Goal: Use online tool/utility: Utilize a website feature to perform a specific function

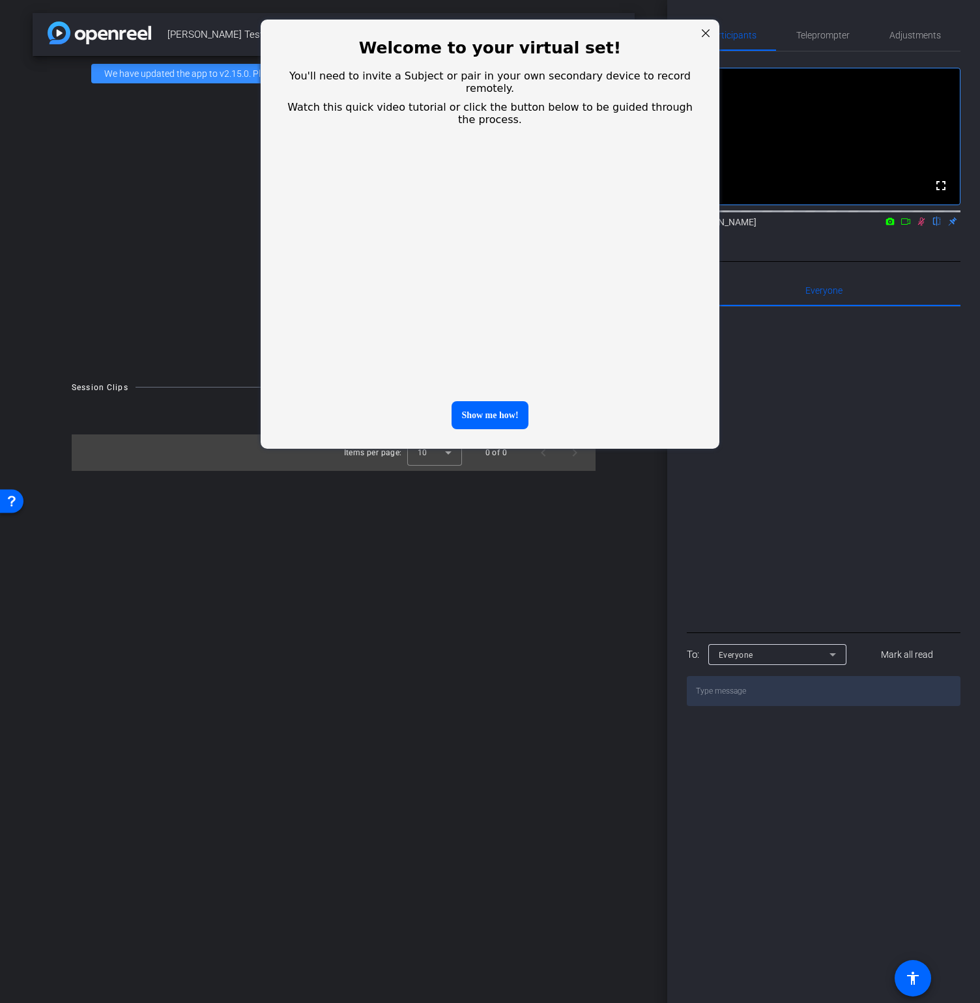
click at [694, 35] on div "Welcome to your virtual set!" at bounding box center [490, 41] width 458 height 45
click at [718, 35] on div "Welcome to your virtual set!" at bounding box center [490, 41] width 458 height 45
click at [703, 38] on div at bounding box center [705, 33] width 17 height 17
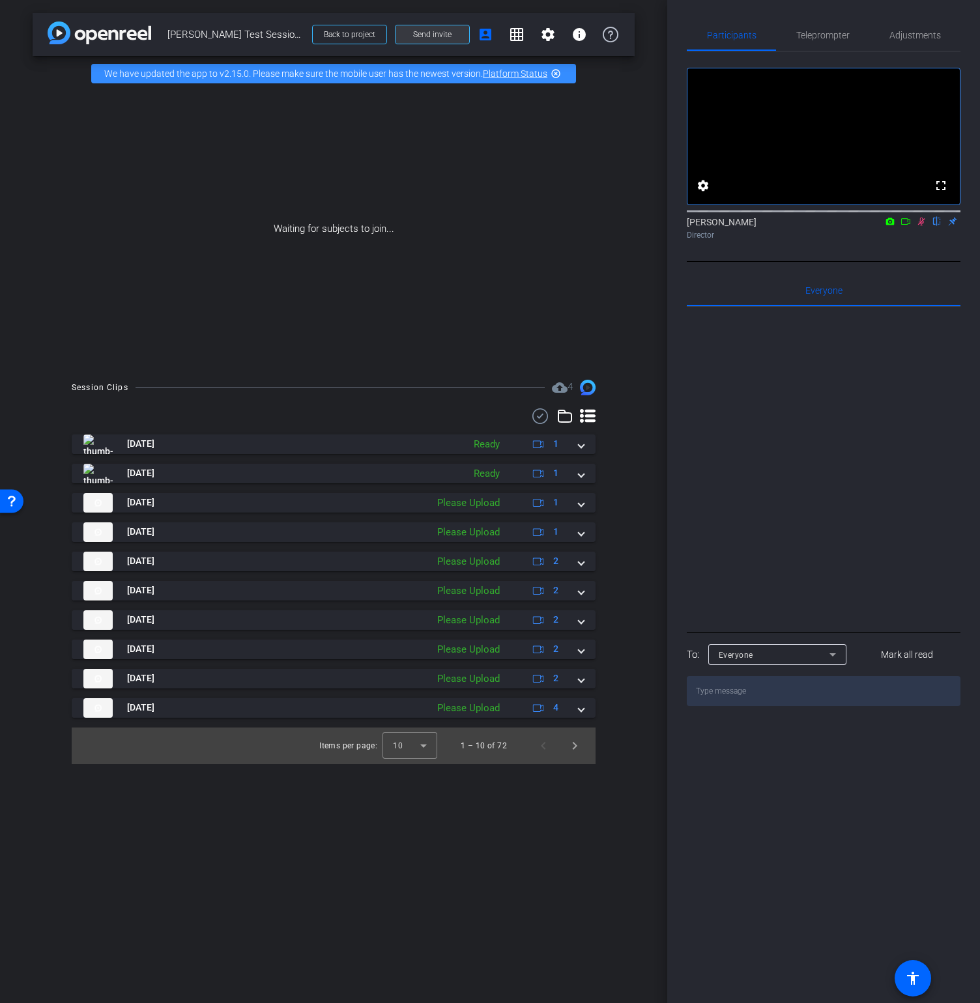
click at [421, 35] on span "Send invite" at bounding box center [432, 34] width 38 height 10
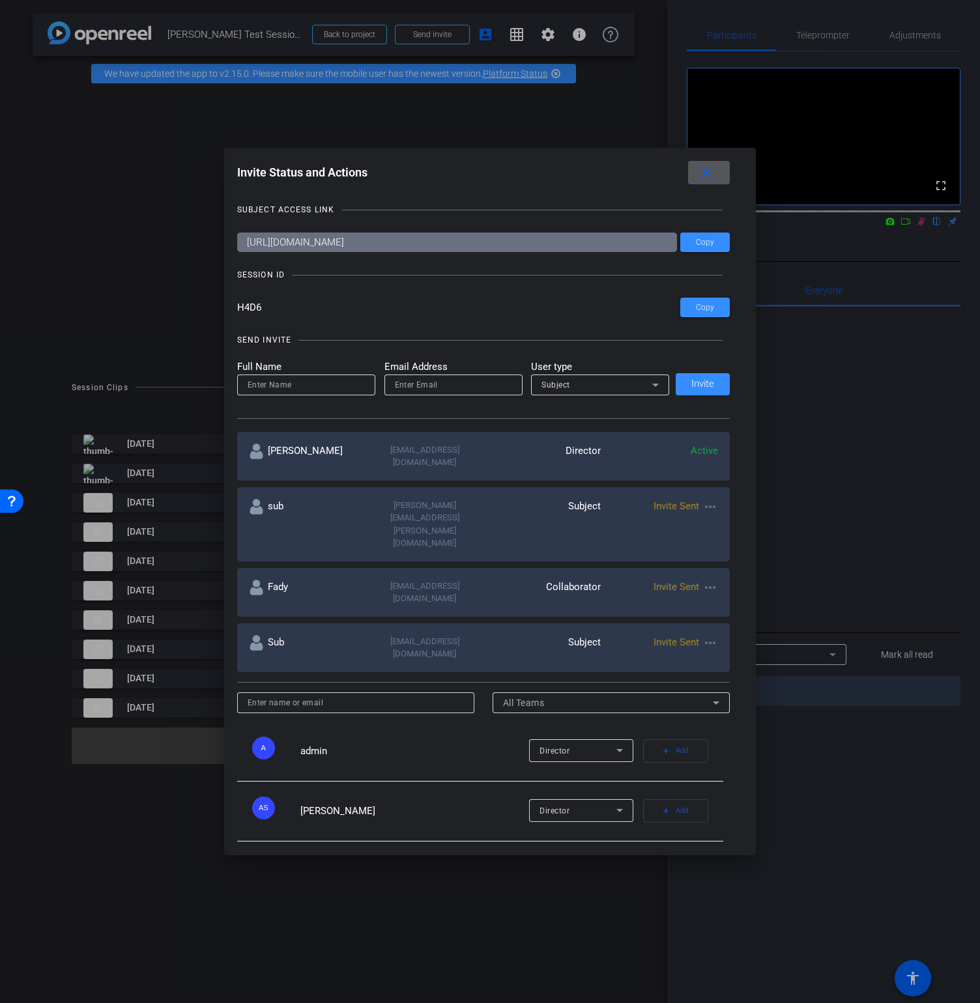
click at [705, 172] on mat-icon "close" at bounding box center [706, 173] width 16 height 16
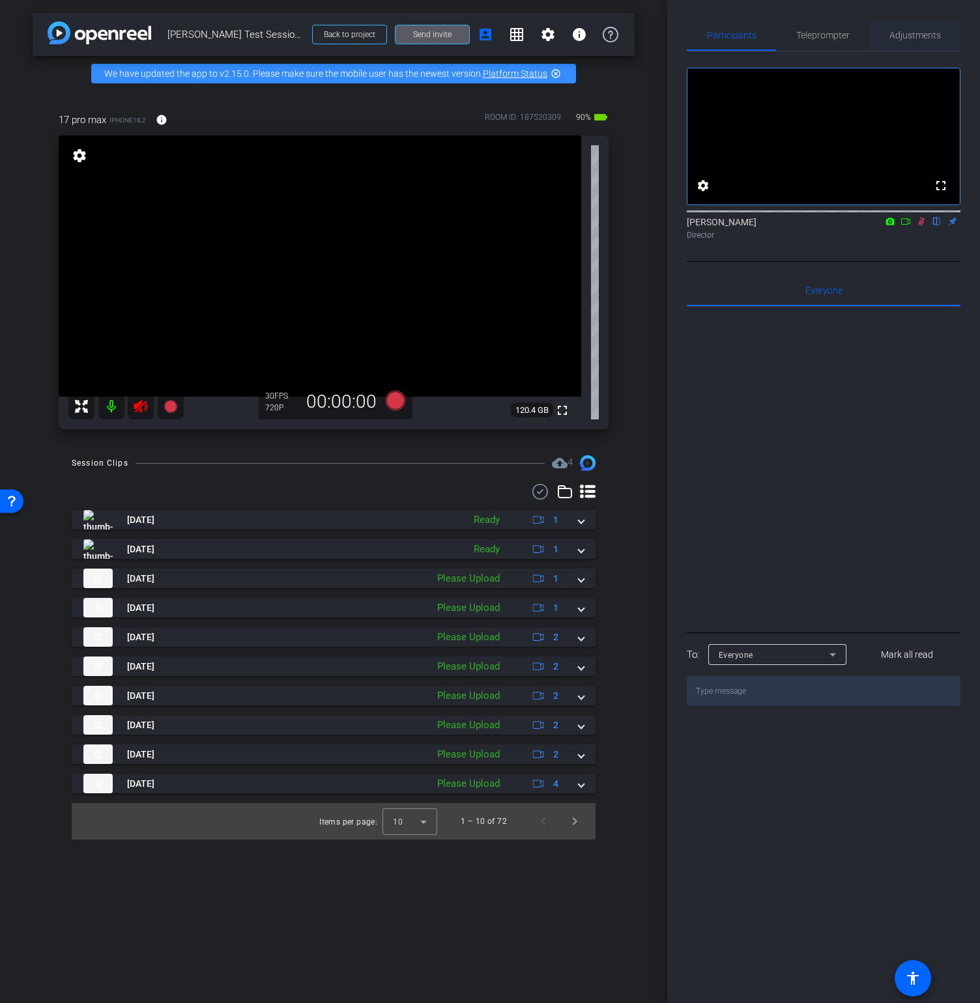
click at [910, 34] on span "Adjustments" at bounding box center [914, 35] width 51 height 9
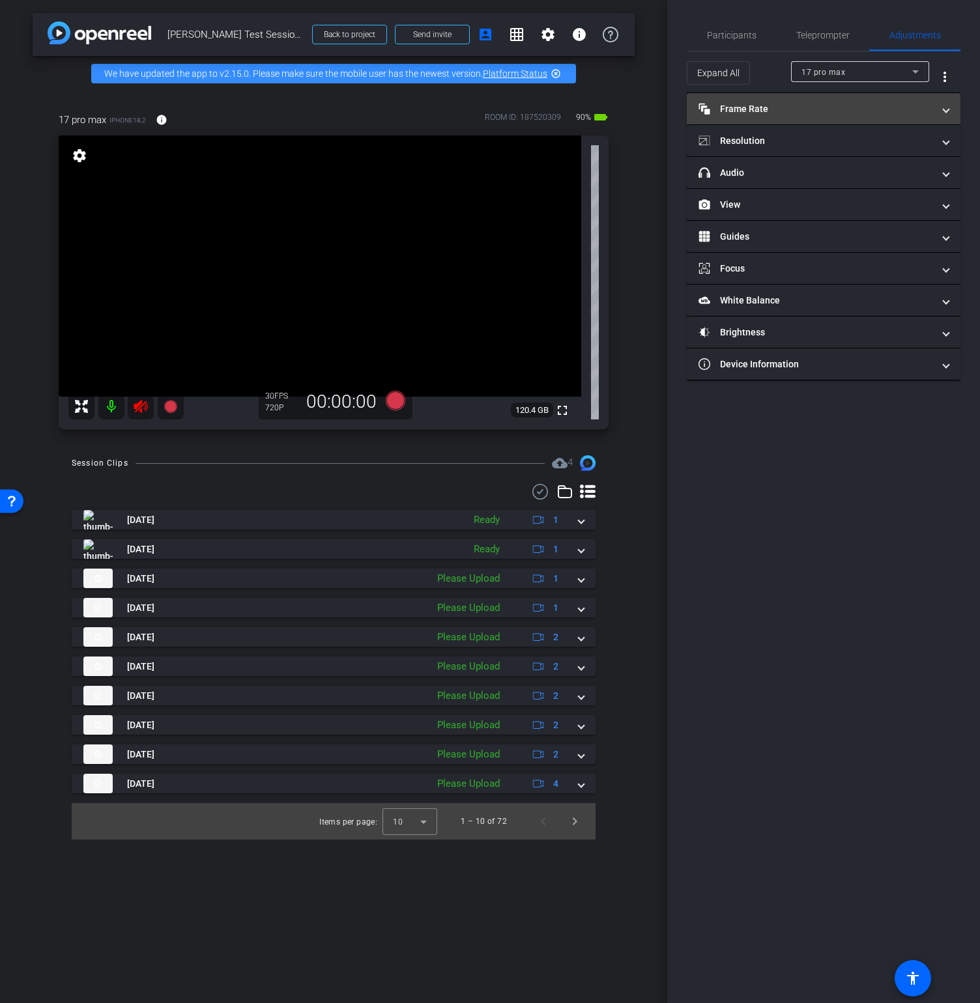
click at [836, 122] on mat-expansion-panel-header "Frame Rate Frame Rate" at bounding box center [823, 108] width 274 height 31
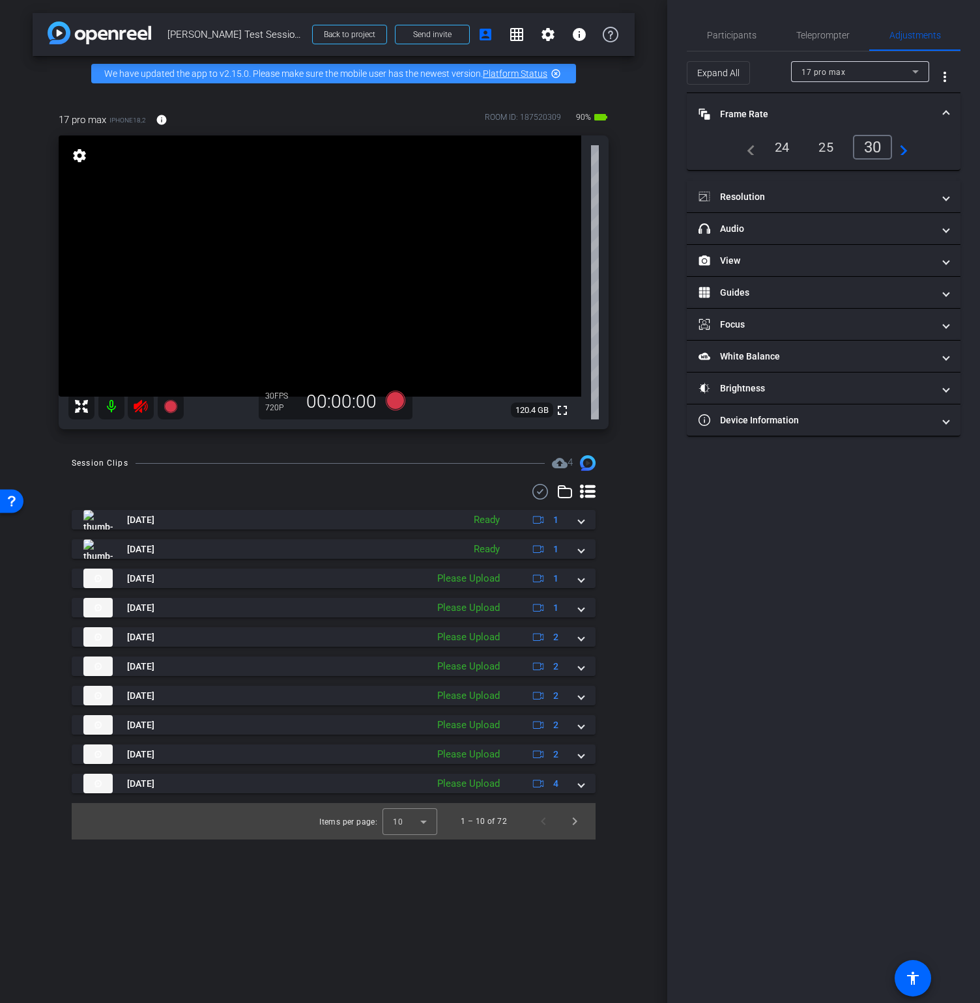
click at [901, 148] on mat-icon "navigate_next" at bounding box center [900, 147] width 16 height 16
click at [883, 148] on div "60" at bounding box center [875, 147] width 35 height 22
click at [913, 192] on mat-panel-title "Resolution" at bounding box center [815, 197] width 234 height 14
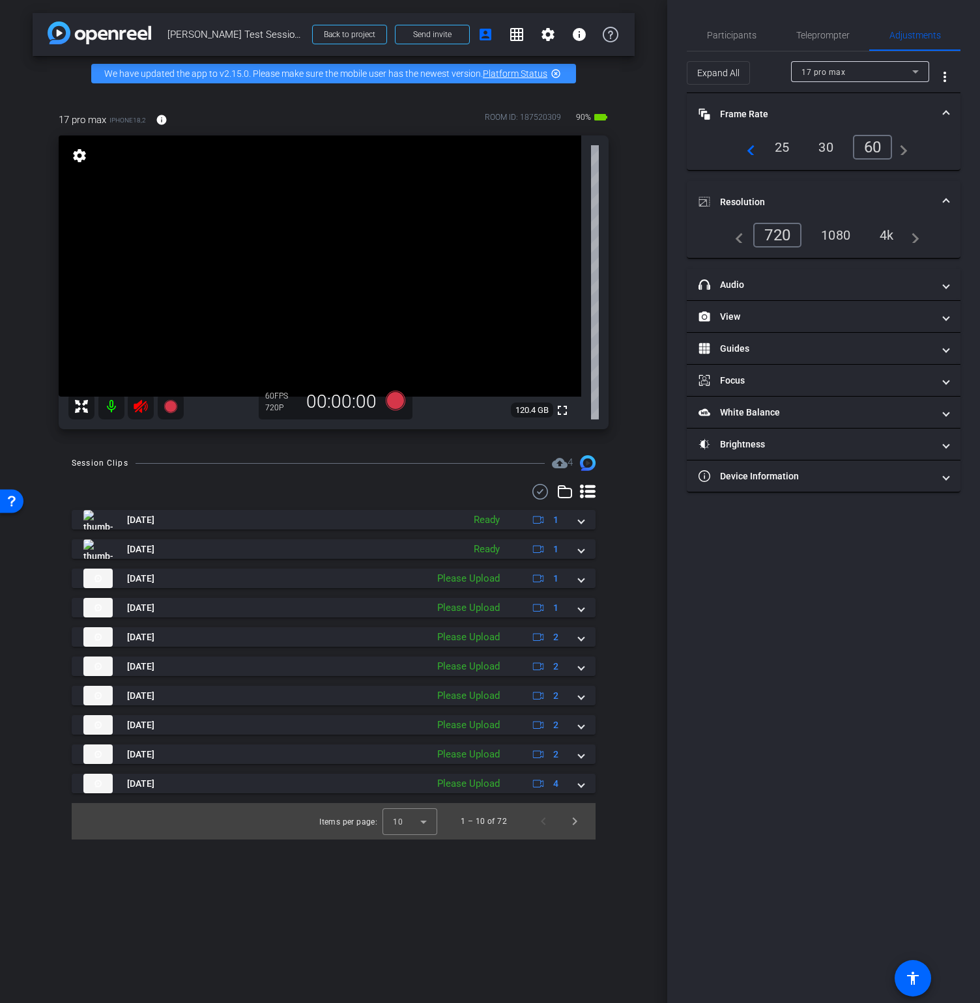
click at [891, 236] on div "4k" at bounding box center [886, 235] width 34 height 22
click at [838, 310] on mat-panel-title "View" at bounding box center [815, 317] width 234 height 14
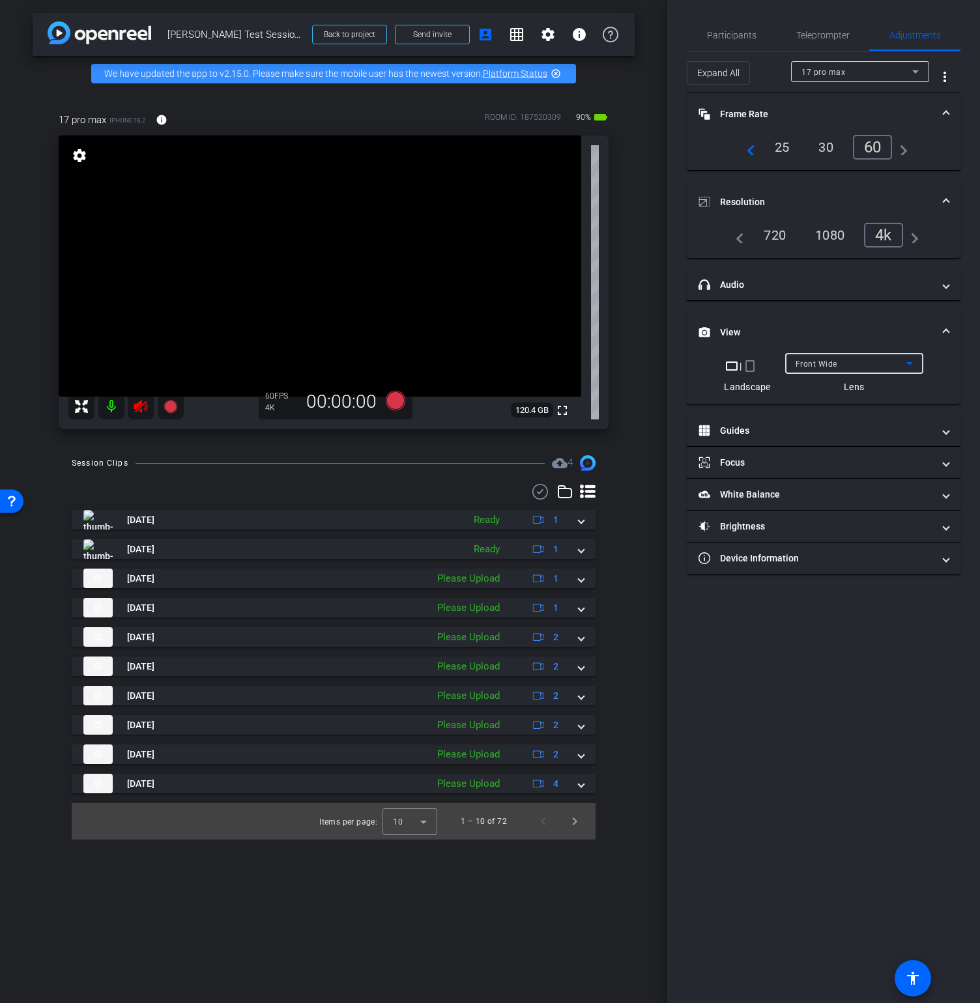
click at [864, 362] on div "Front Wide" at bounding box center [850, 364] width 111 height 16
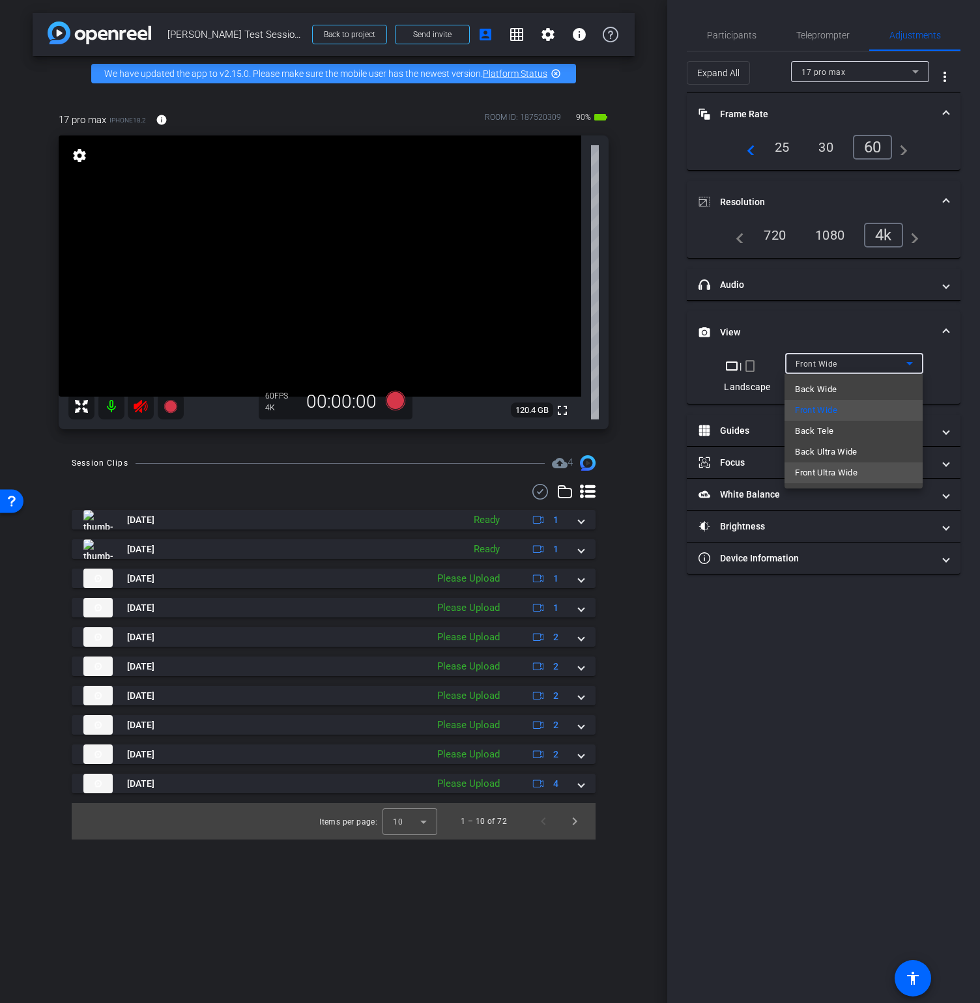
click at [864, 470] on mat-option "Front Ultra Wide" at bounding box center [853, 472] width 138 height 21
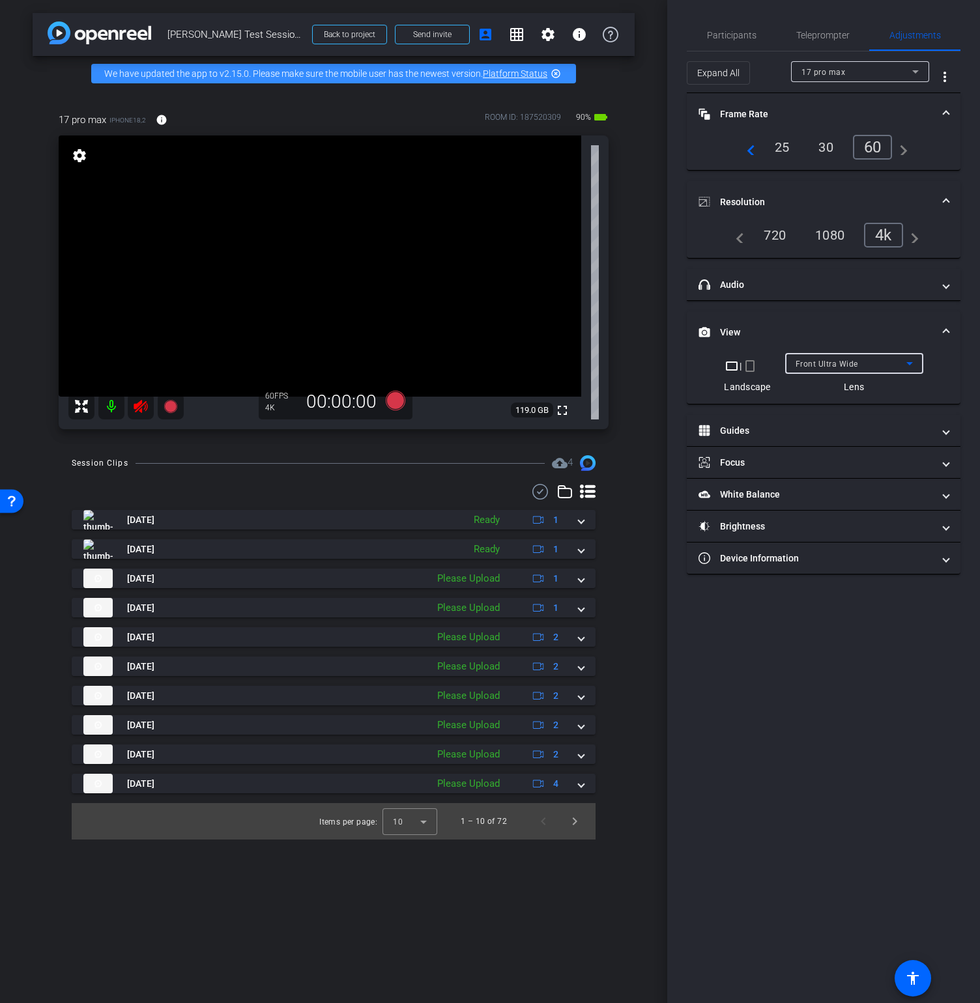
click at [852, 356] on div "Front Ultra Wide" at bounding box center [850, 364] width 111 height 16
click at [765, 285] on mat-panel-title "headphone icon Audio" at bounding box center [815, 285] width 234 height 14
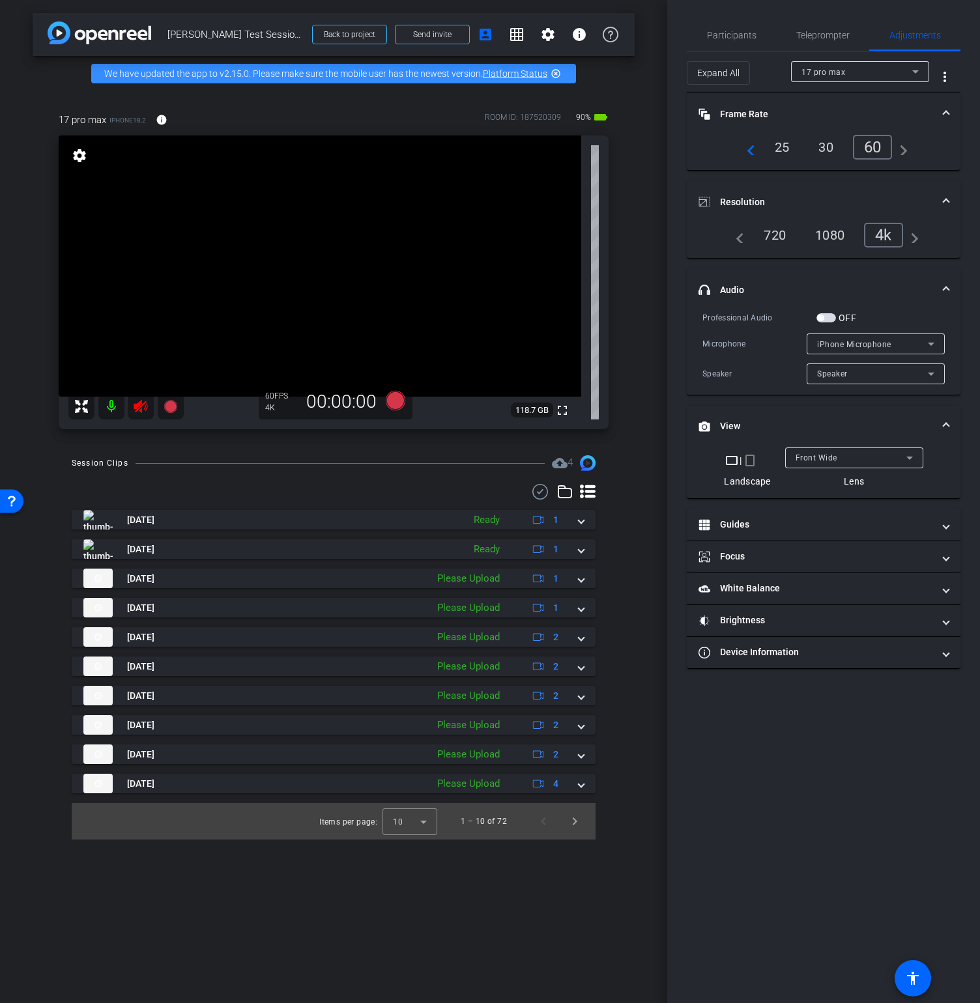
click at [765, 285] on mat-panel-title "headphone icon Audio" at bounding box center [815, 290] width 234 height 14
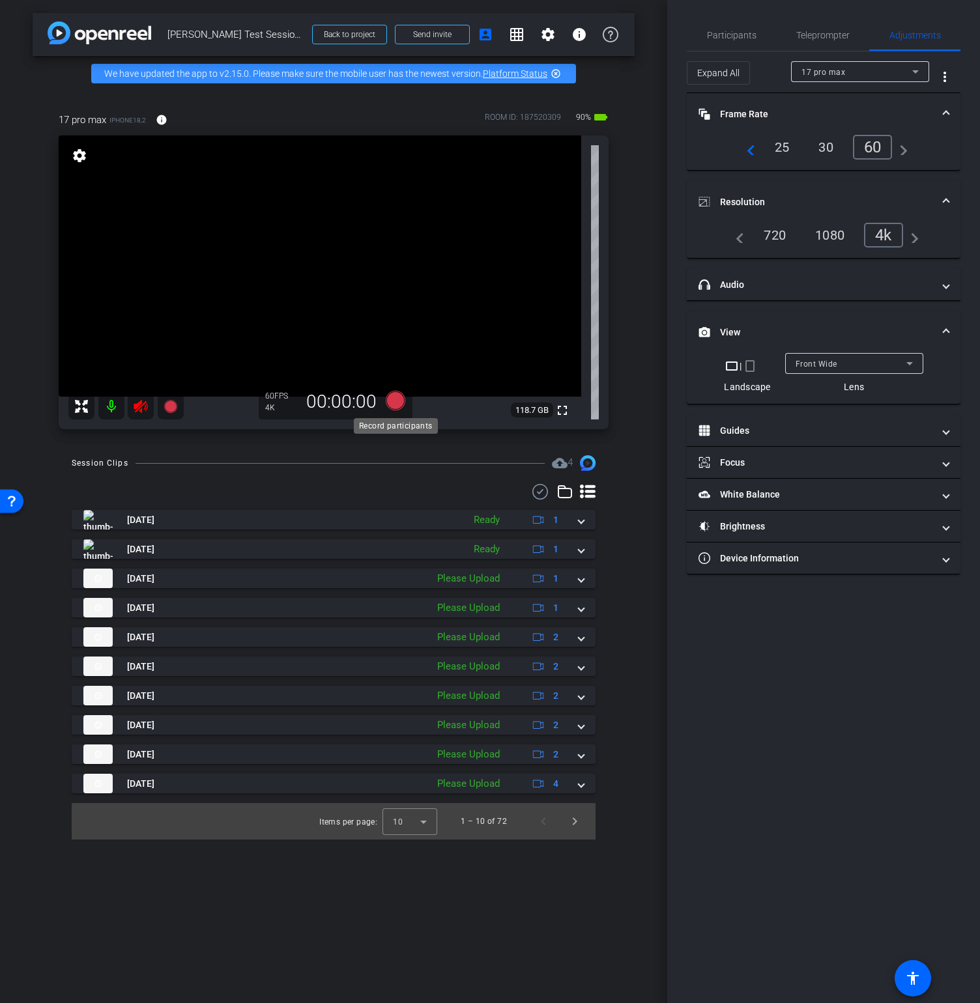
click at [396, 402] on icon at bounding box center [396, 401] width 20 height 20
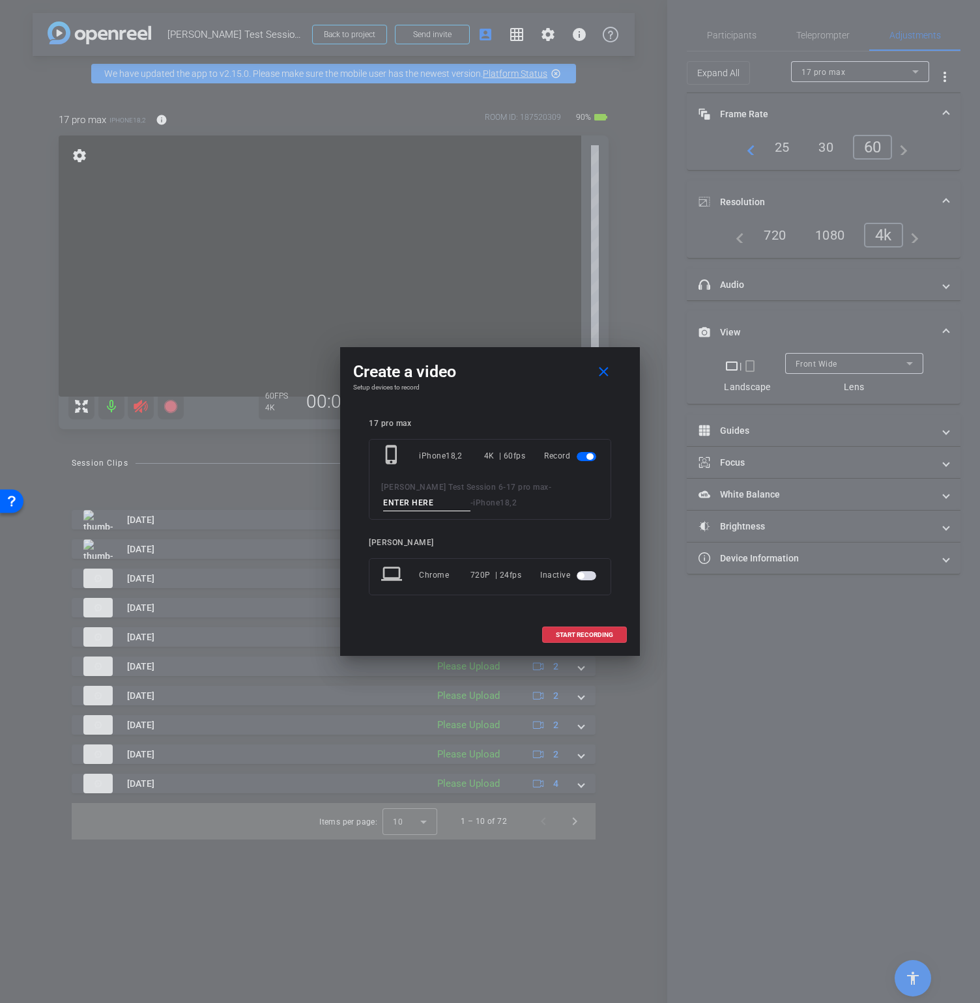
click at [429, 502] on input at bounding box center [426, 503] width 87 height 16
type input "17 pro max"
click at [598, 638] on span at bounding box center [584, 634] width 83 height 31
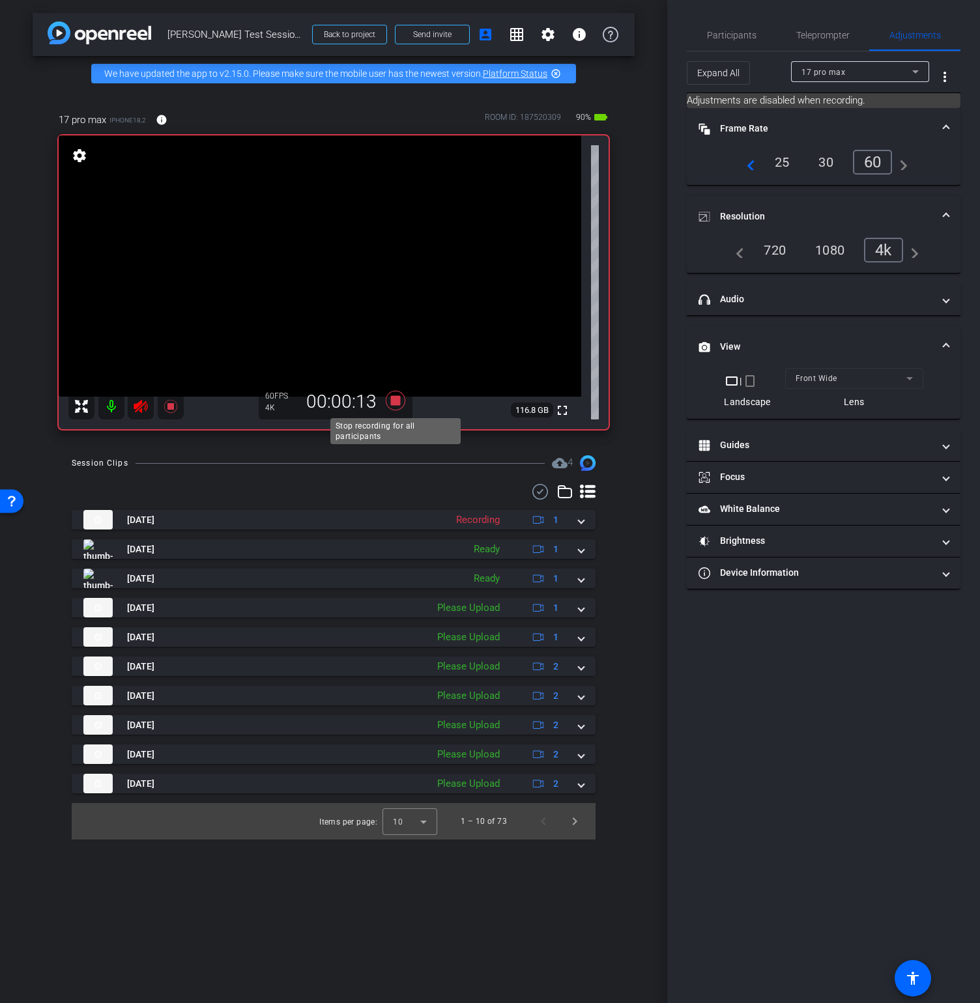
click at [399, 401] on icon at bounding box center [396, 401] width 20 height 20
